Goal: Task Accomplishment & Management: Manage account settings

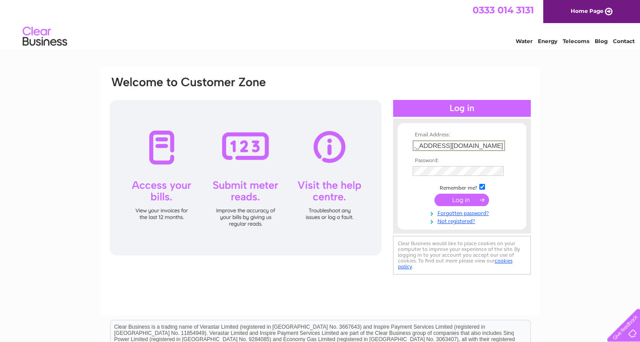
scroll to position [0, 32]
type input "[EMAIL_ADDRESS][DOMAIN_NAME]"
click at [464, 199] on input "submit" at bounding box center [462, 199] width 55 height 12
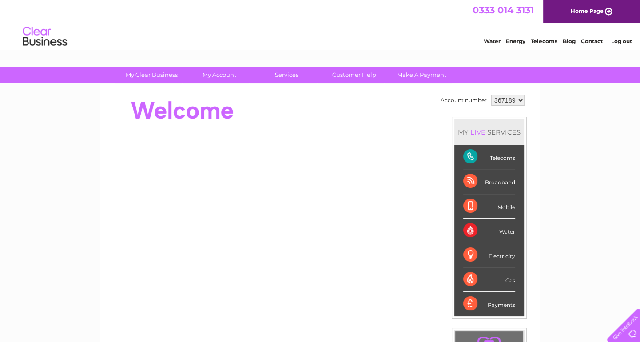
click at [492, 180] on div "Broadband" at bounding box center [489, 181] width 52 height 24
click at [471, 180] on div "Broadband" at bounding box center [489, 181] width 52 height 24
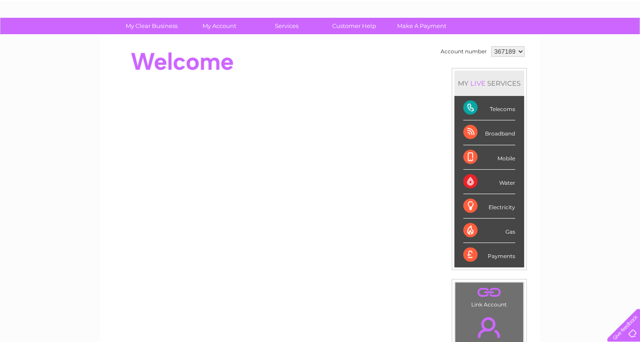
scroll to position [47, 0]
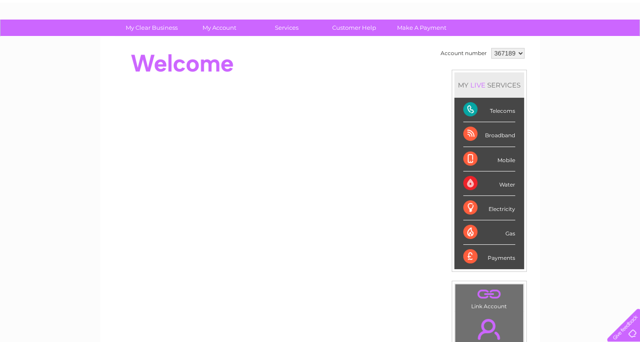
click at [467, 130] on div "Broadband" at bounding box center [489, 134] width 52 height 24
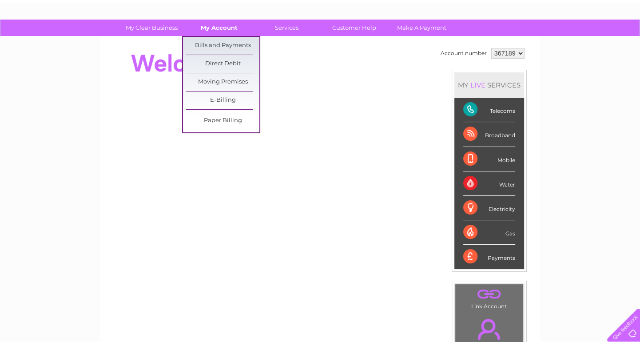
click at [227, 27] on link "My Account" at bounding box center [219, 28] width 73 height 16
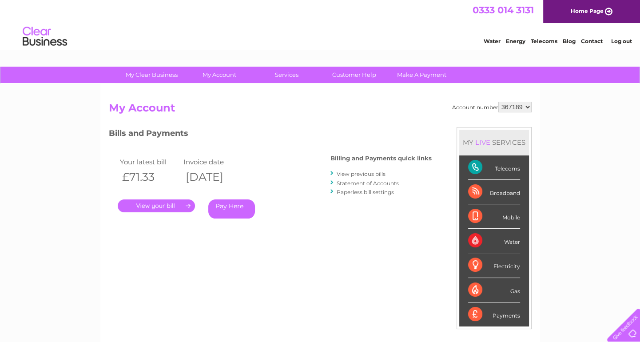
scroll to position [64, 0]
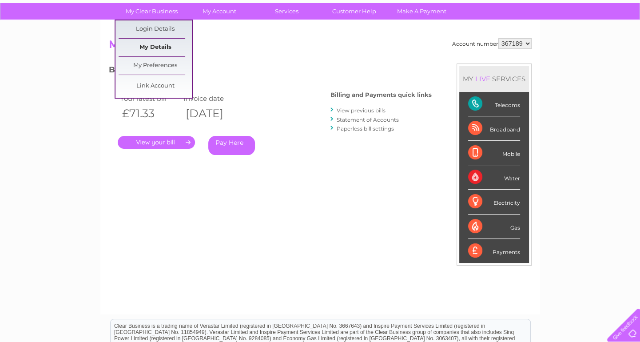
click at [147, 41] on link "My Details" at bounding box center [155, 48] width 73 height 18
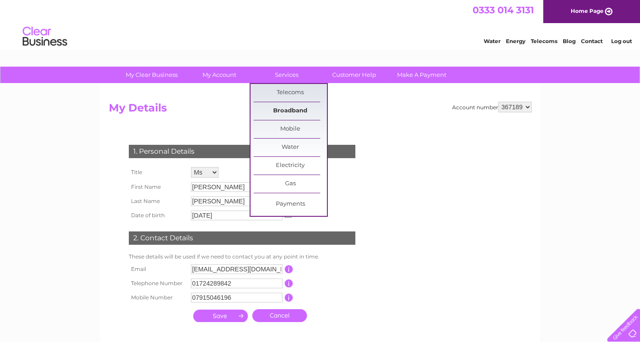
click at [293, 107] on link "Broadband" at bounding box center [290, 111] width 73 height 18
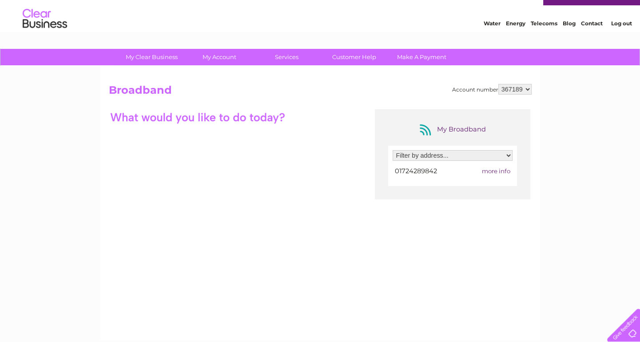
scroll to position [7, 0]
